Goal: Check status

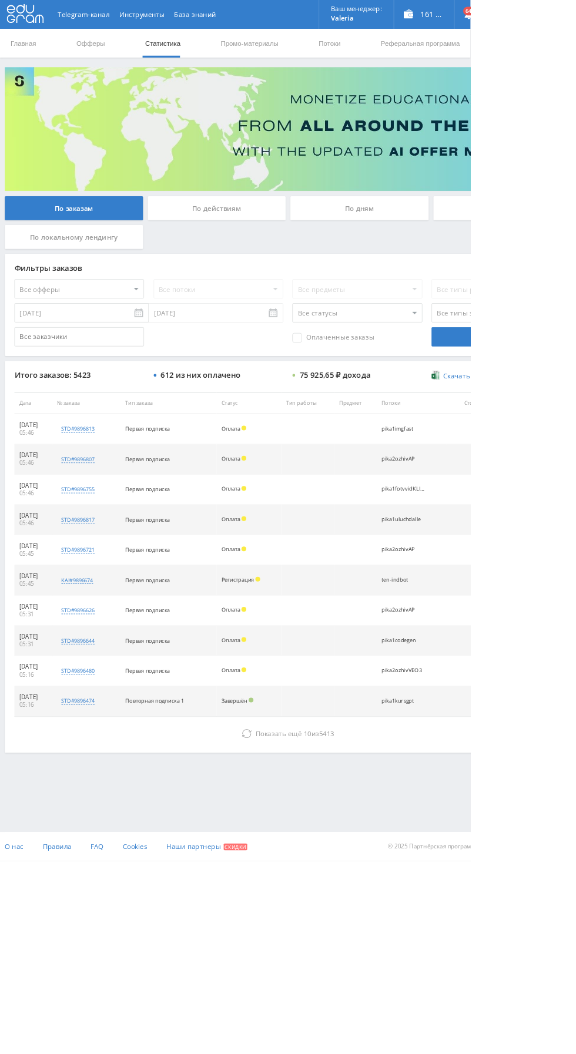
click at [399, 269] on div "По дням" at bounding box center [439, 254] width 169 height 29
click at [0, 0] on input "По дням" at bounding box center [0, 0] width 0 height 0
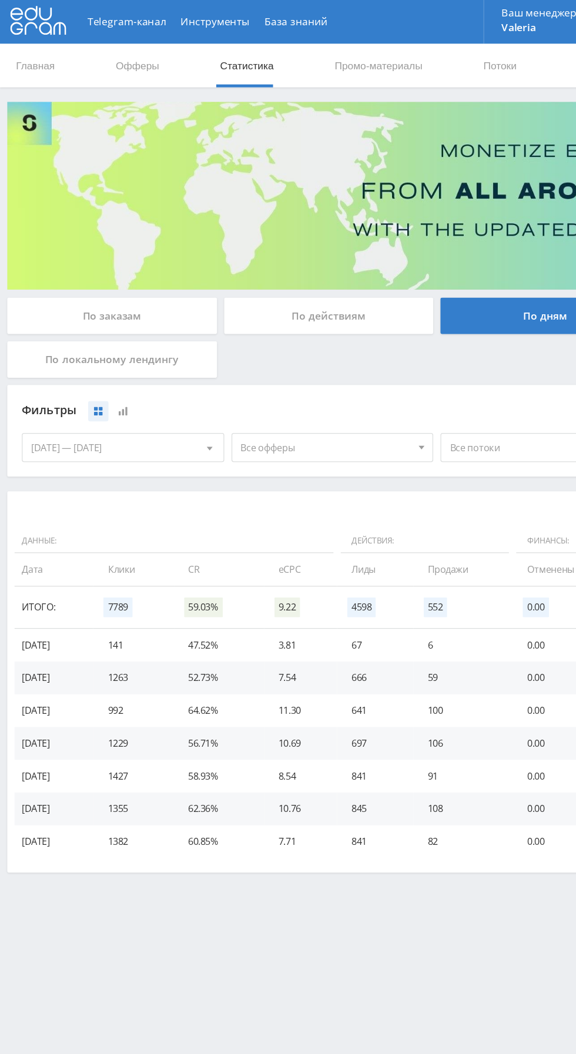
click at [32, 227] on img at bounding box center [352, 158] width 693 height 152
click at [48, 246] on div "По заказам" at bounding box center [90, 254] width 169 height 29
click at [0, 0] on input "По заказам" at bounding box center [0, 0] width 0 height 0
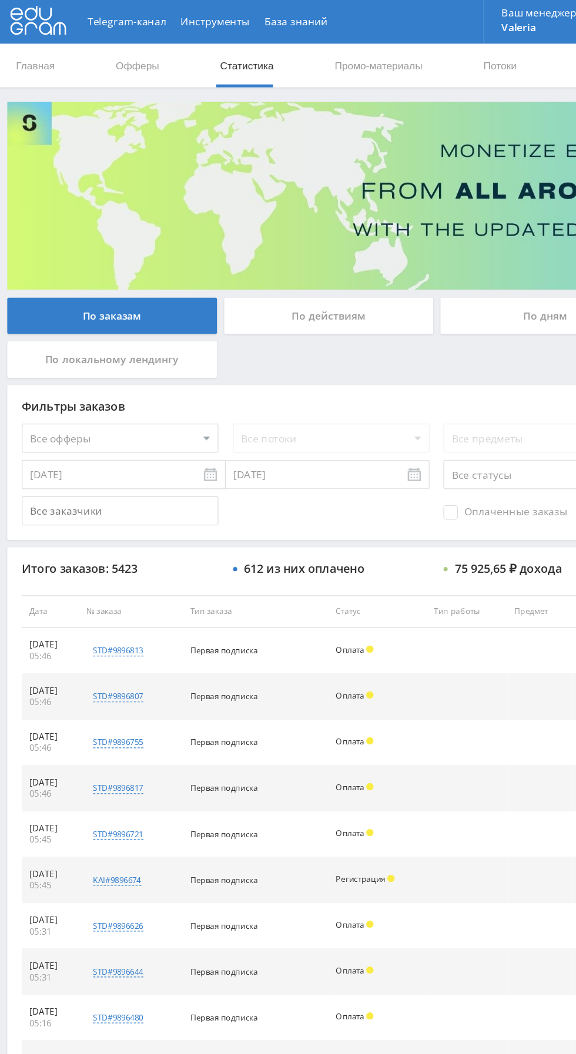
click at [64, 360] on select "Все офферы MyStylus MyStylus - Revshare Кэмп Studybay Автор24 Studybay [GEOGRAP…" at bounding box center [97, 354] width 159 height 24
select select "1"
